Goal: Task Accomplishment & Management: Complete application form

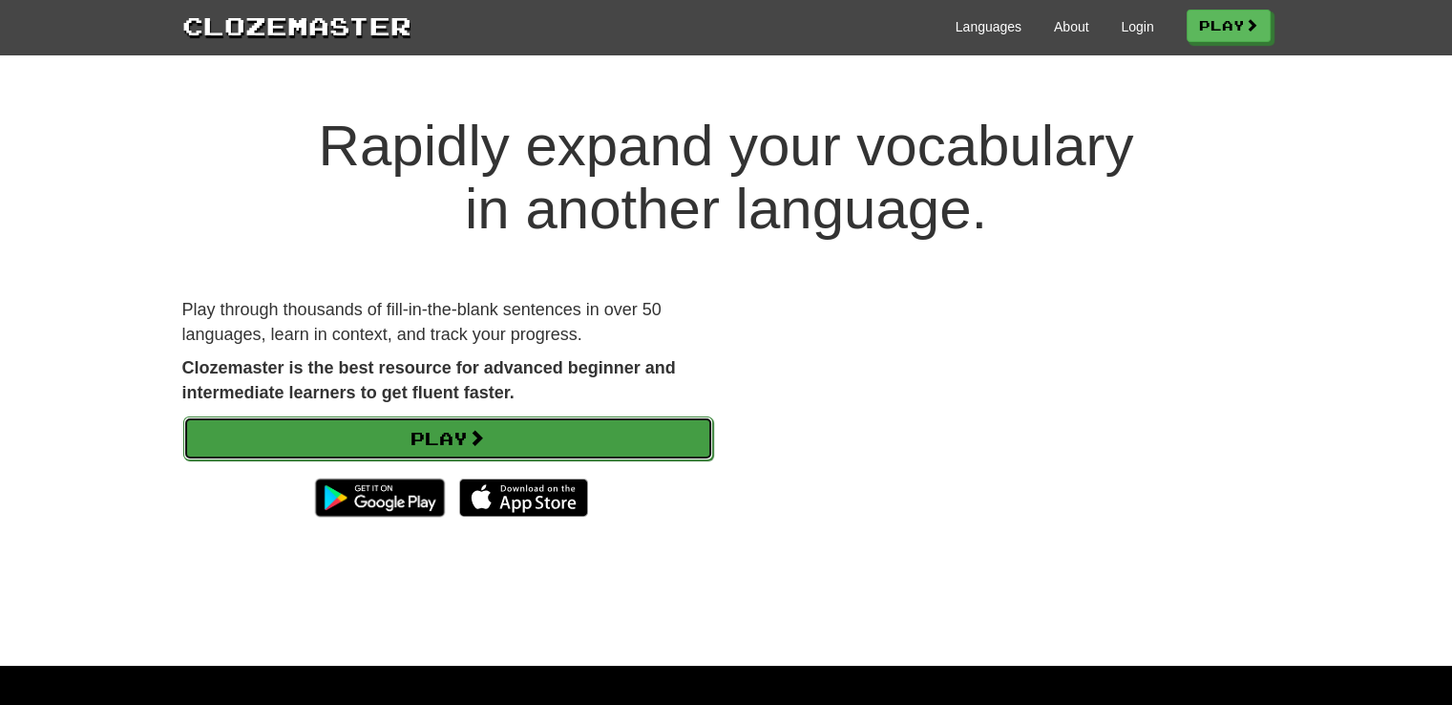
click at [629, 451] on link "Play" at bounding box center [448, 438] width 530 height 44
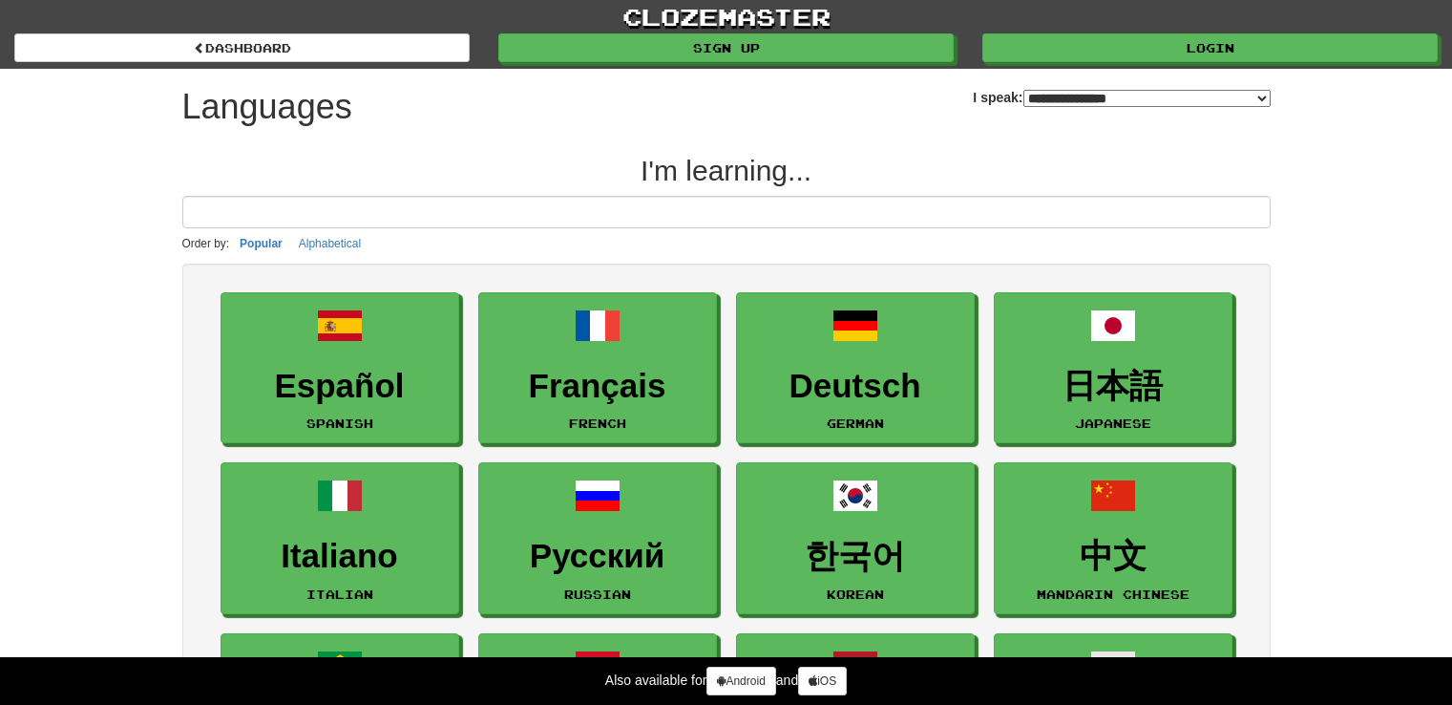
select select "*******"
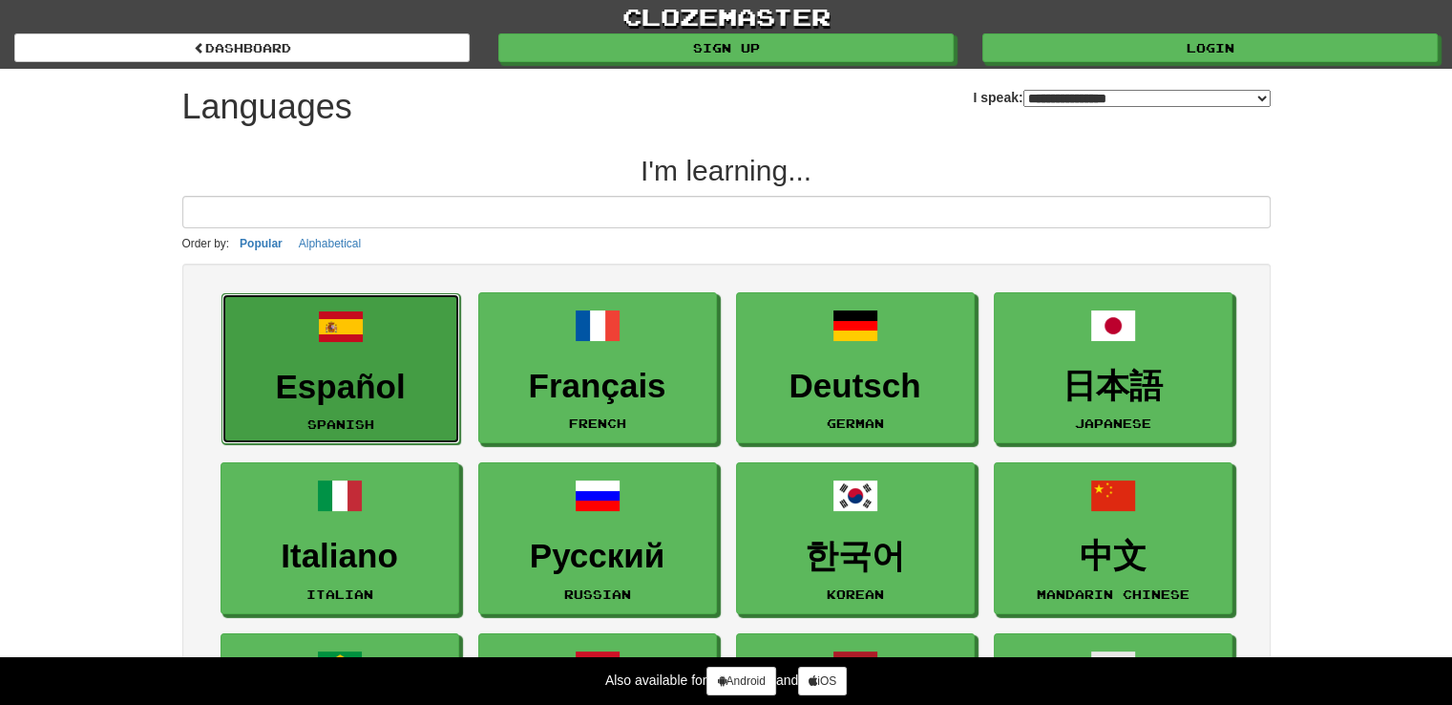
click at [327, 356] on link "Español Spanish" at bounding box center [340, 369] width 239 height 152
